Goal: Transaction & Acquisition: Obtain resource

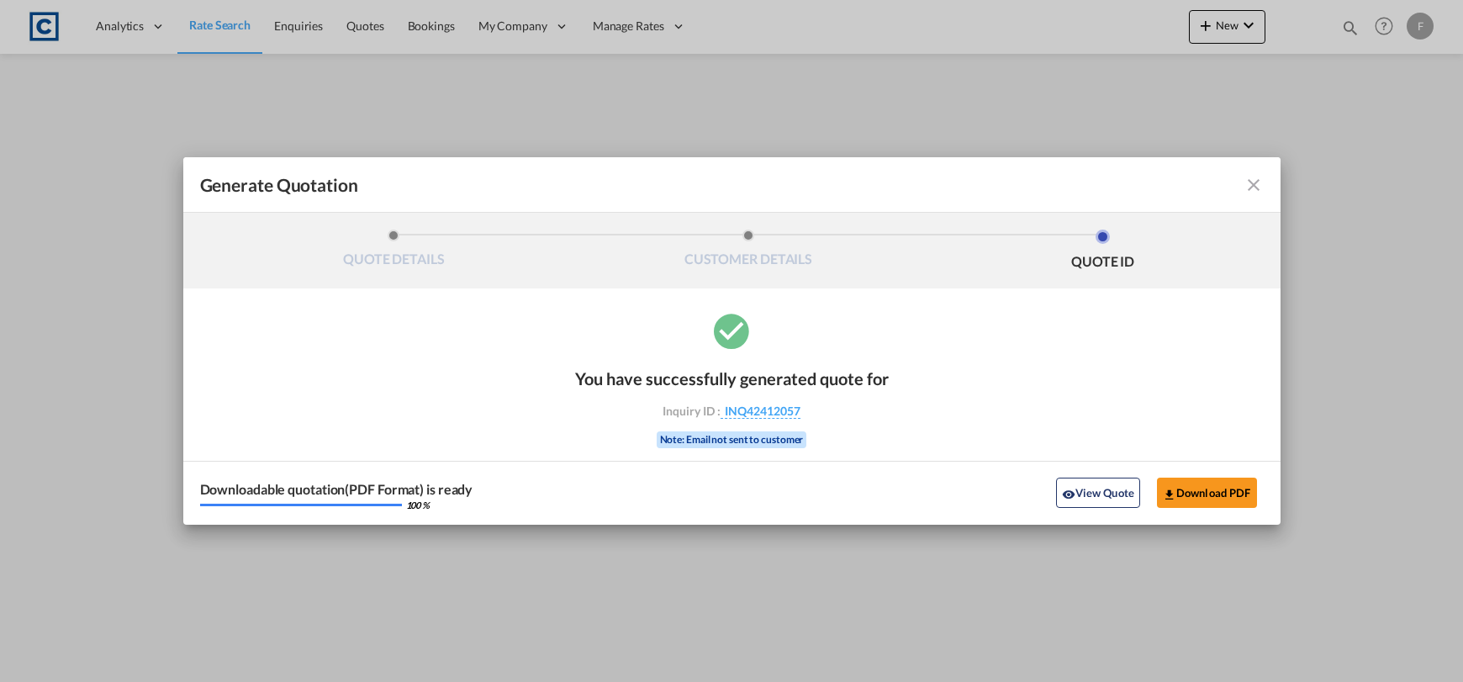
click at [1253, 179] on md-icon "icon-close fg-AAA8AD cursor m-0" at bounding box center [1254, 185] width 20 height 20
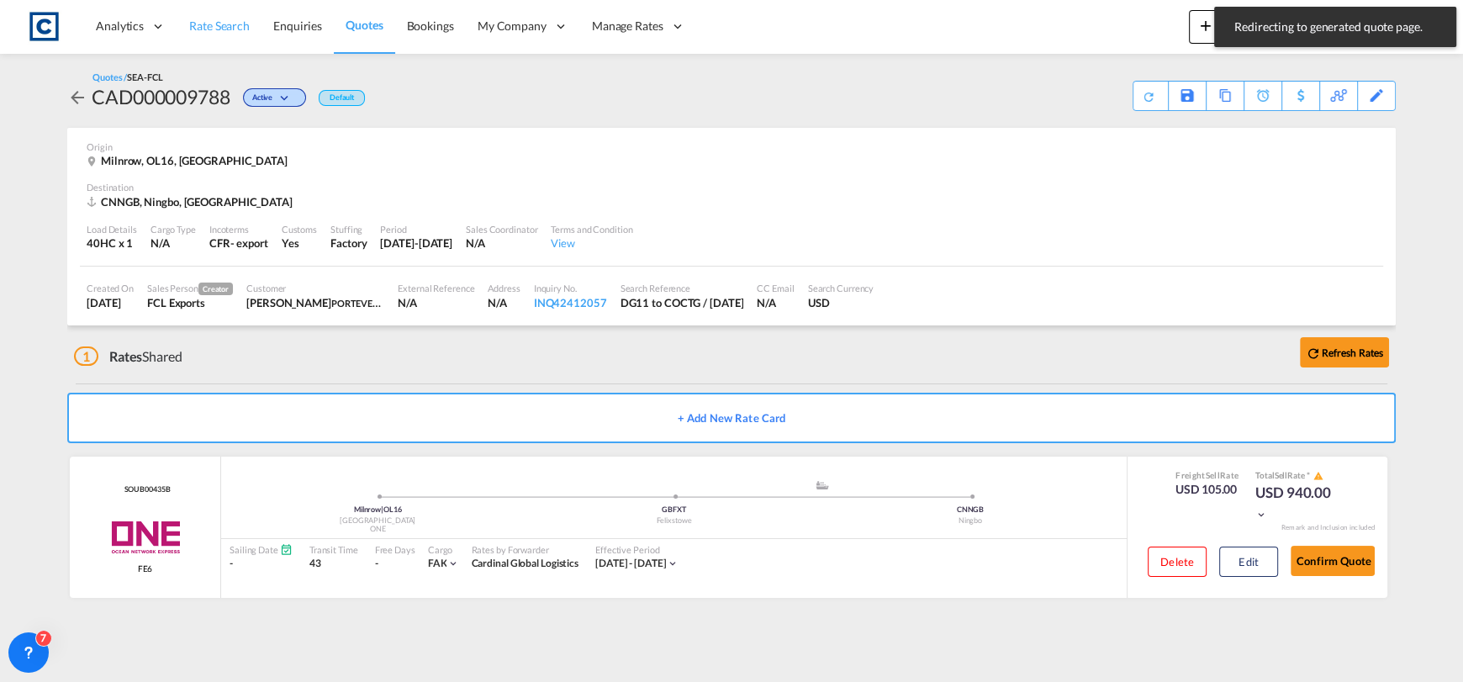
click at [214, 27] on span "Rate Search" at bounding box center [219, 26] width 61 height 14
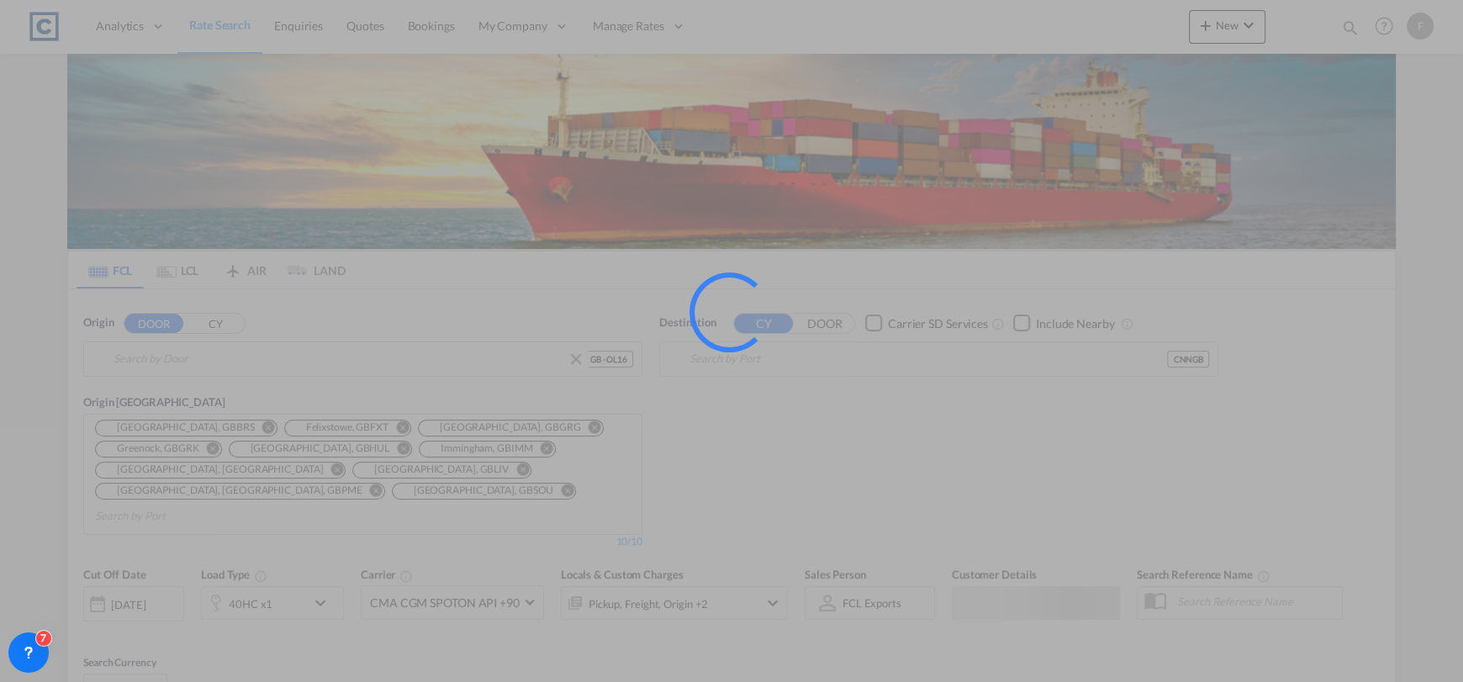
type input "GB-OL16, Rochdale"
type input "Ningbo, CNNGB"
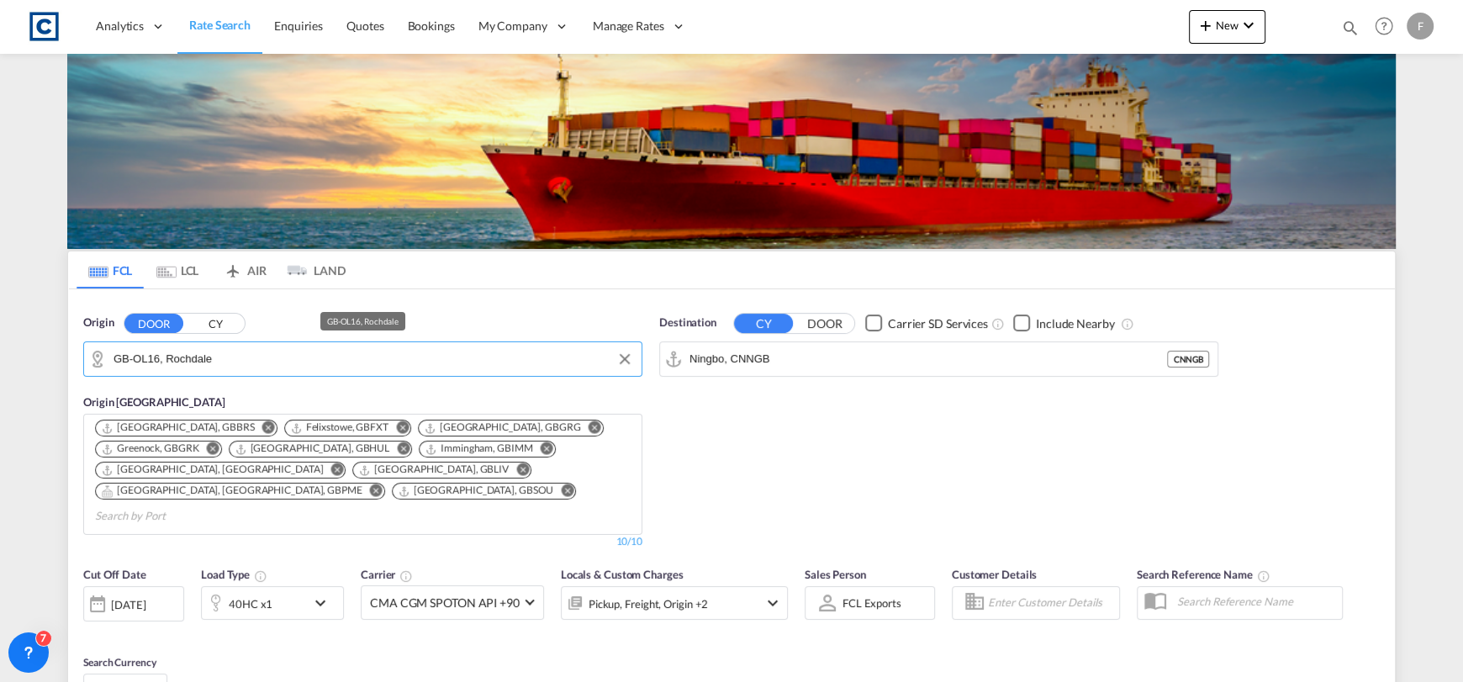
click at [257, 362] on input "GB-OL16, Rochdale" at bounding box center [374, 359] width 520 height 25
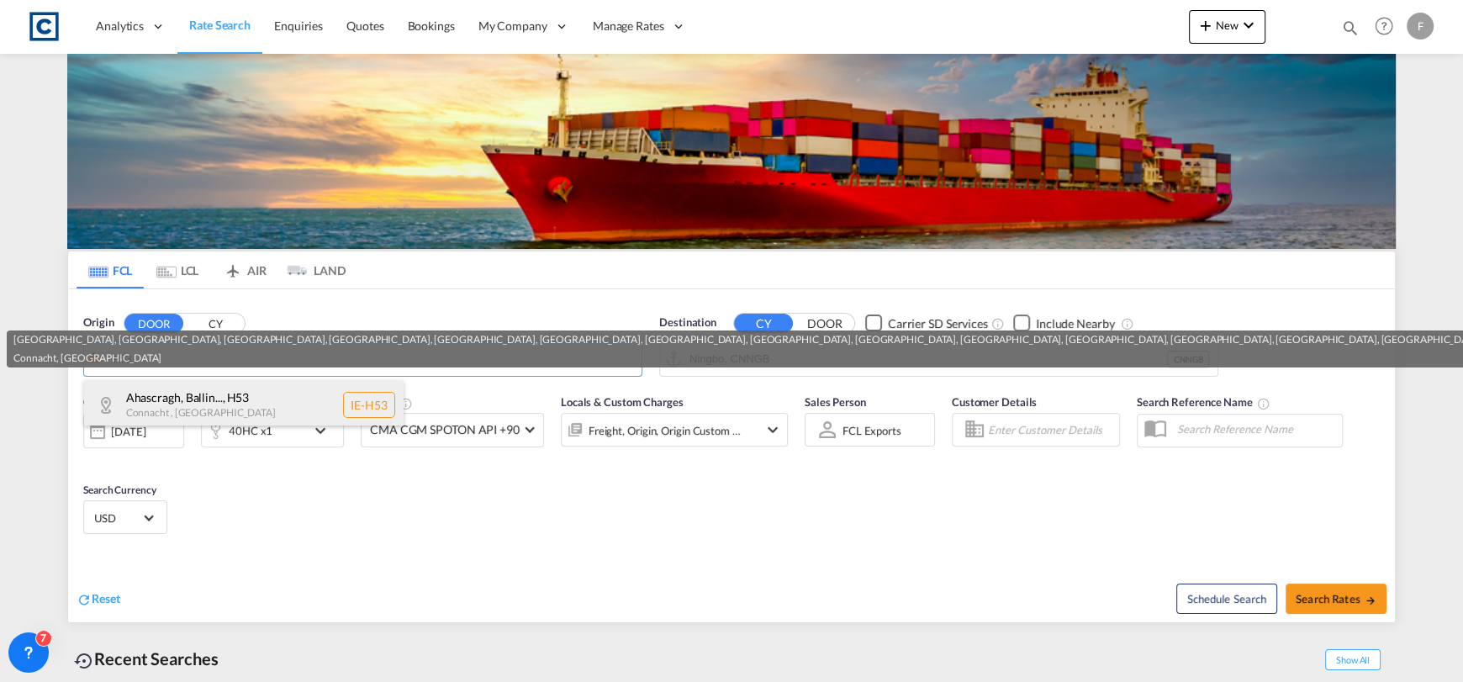
click at [290, 409] on div "Ahascragh, Ballin... , H53 Connacht , [GEOGRAPHIC_DATA] IE-H53" at bounding box center [244, 405] width 320 height 50
type input "IE-H53, [GEOGRAPHIC_DATA], [GEOGRAPHIC_DATA], [GEOGRAPHIC_DATA], [GEOGRAPHIC_DA…"
